Goal: Task Accomplishment & Management: Complete application form

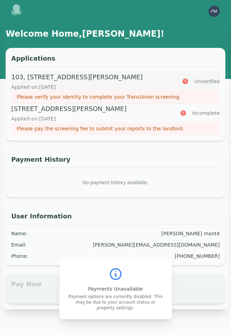
click at [94, 97] on p "Please verify your identity to complete your TransUnion screening." at bounding box center [115, 96] width 197 height 7
click at [88, 97] on p "Please verify your identity to complete your TransUnion screening." at bounding box center [115, 96] width 197 height 7
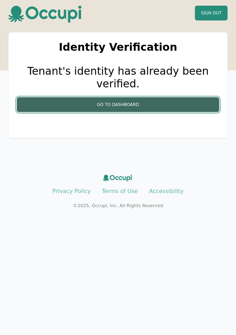
click at [126, 97] on button "Go to Dashboard" at bounding box center [118, 104] width 203 height 15
